Goal: Information Seeking & Learning: Check status

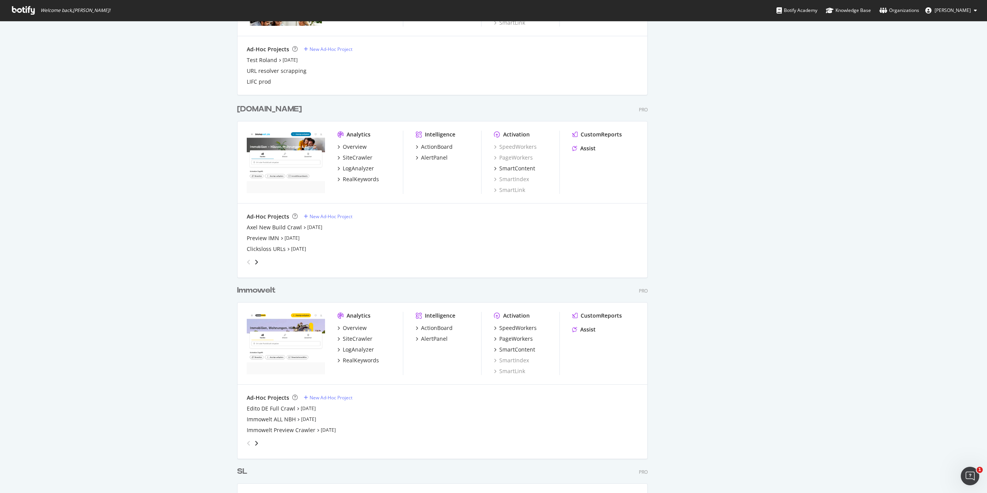
scroll to position [656, 0]
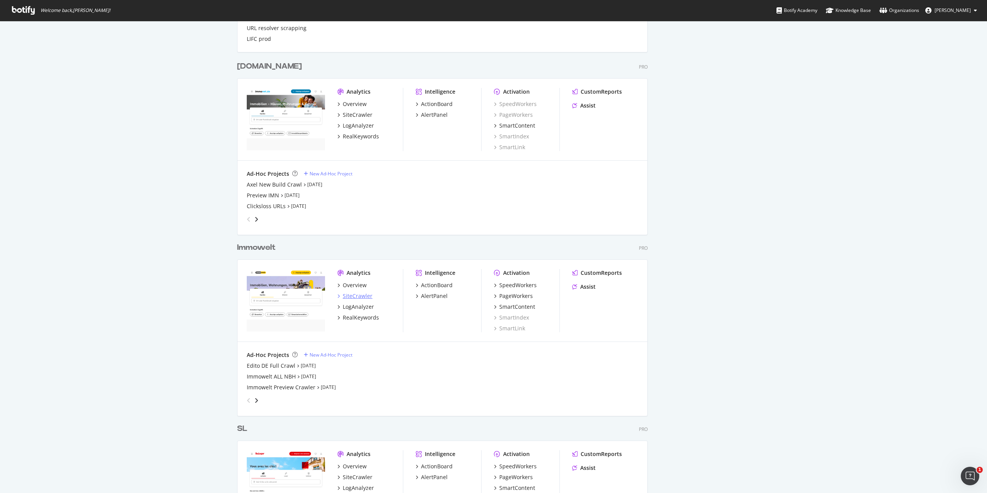
click at [352, 297] on div "SiteCrawler" at bounding box center [358, 296] width 30 height 8
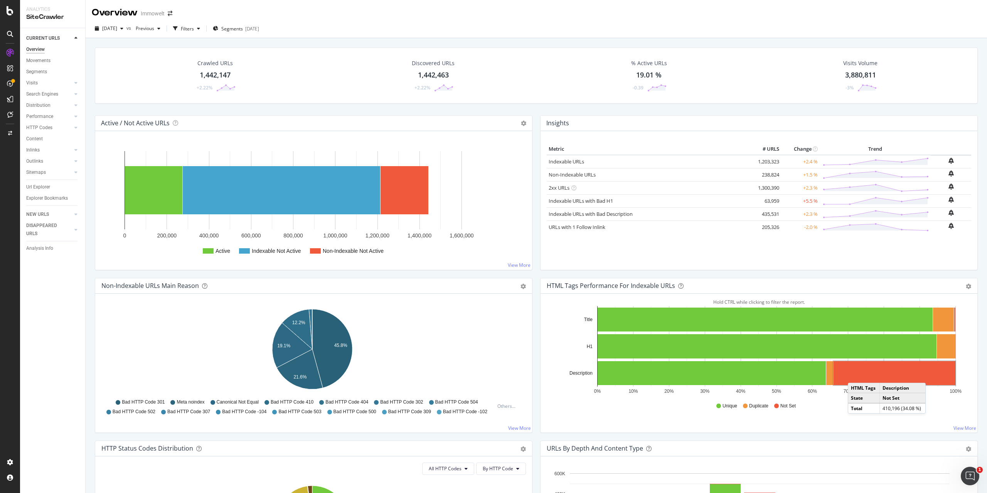
click at [853, 375] on rect "A chart." at bounding box center [895, 373] width 122 height 24
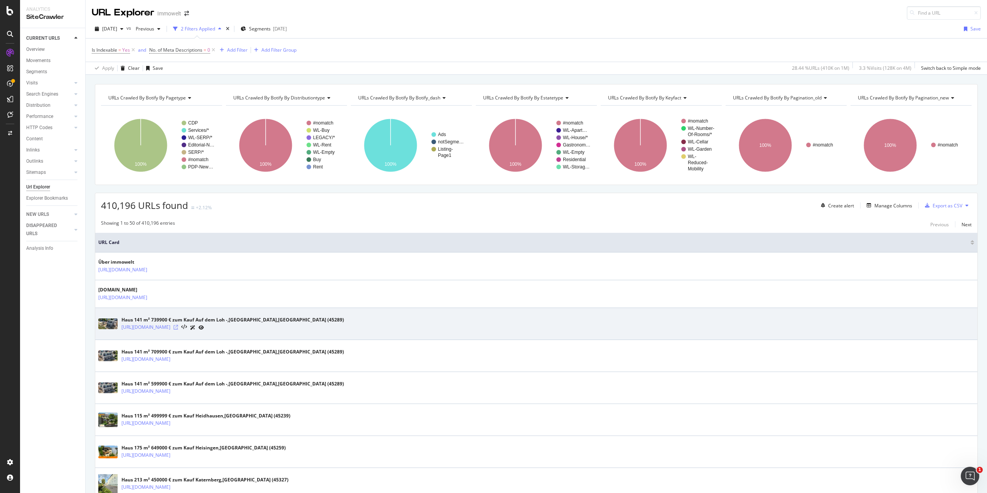
click at [178, 325] on icon at bounding box center [176, 327] width 5 height 5
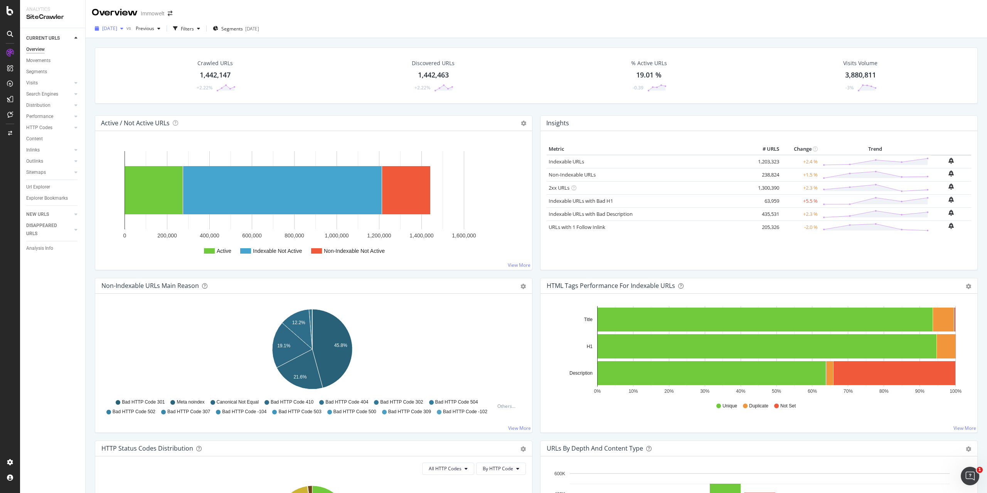
click at [117, 27] on span "[DATE]" at bounding box center [109, 28] width 15 height 7
click at [130, 70] on span "2025 Sep. 12th - Meta Desc for CDP Missing Error" at bounding box center [148, 70] width 90 height 7
click at [123, 27] on icon "button" at bounding box center [121, 28] width 3 height 5
